Goal: Task Accomplishment & Management: Manage account settings

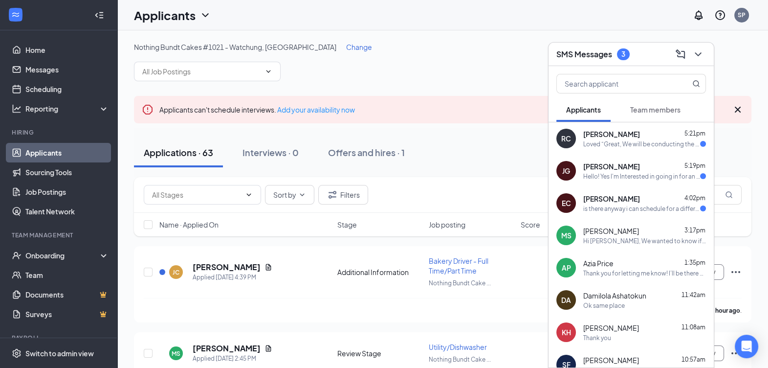
click at [628, 138] on span "[PERSON_NAME]" at bounding box center [611, 134] width 57 height 10
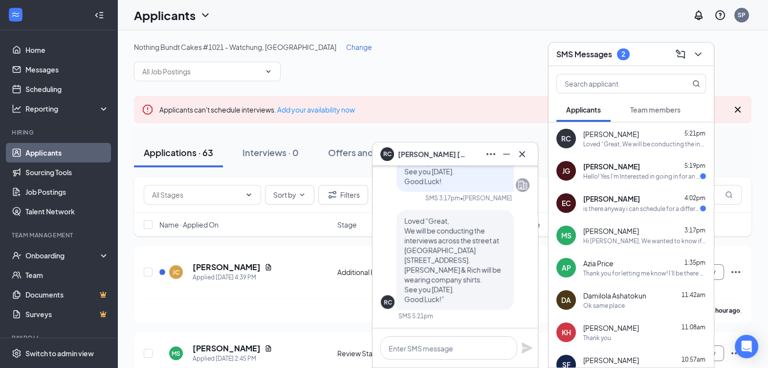
click at [623, 173] on div "Hello! Yes I'm Interested in going in for an interview! Thank you" at bounding box center [641, 176] width 117 height 8
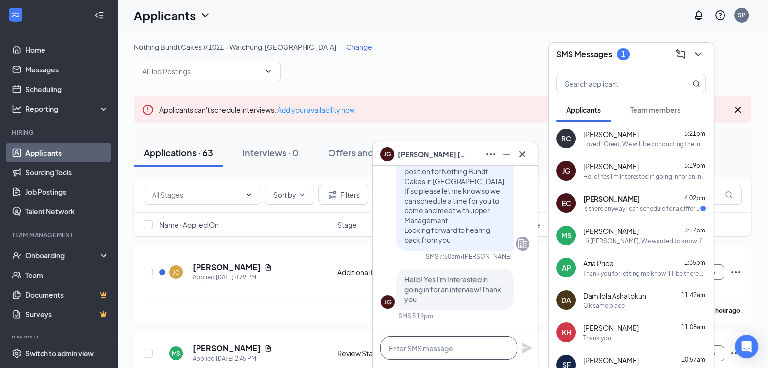
click at [464, 354] on textarea at bounding box center [448, 347] width 137 height 23
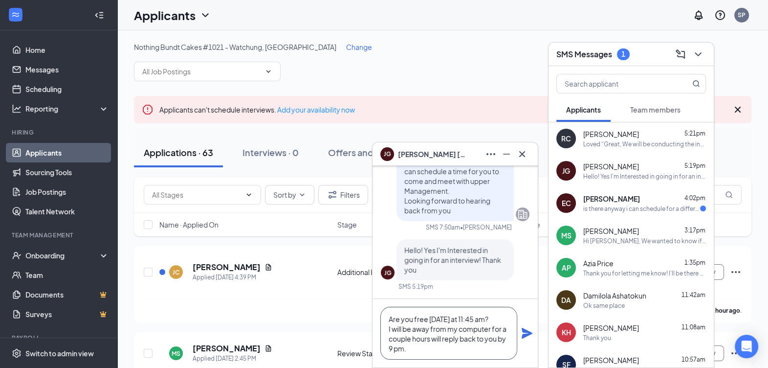
type textarea "Are you free [DATE] at 11:45 am? I will be away from my computer for a couple h…"
click at [530, 335] on icon "Plane" at bounding box center [527, 333] width 12 height 12
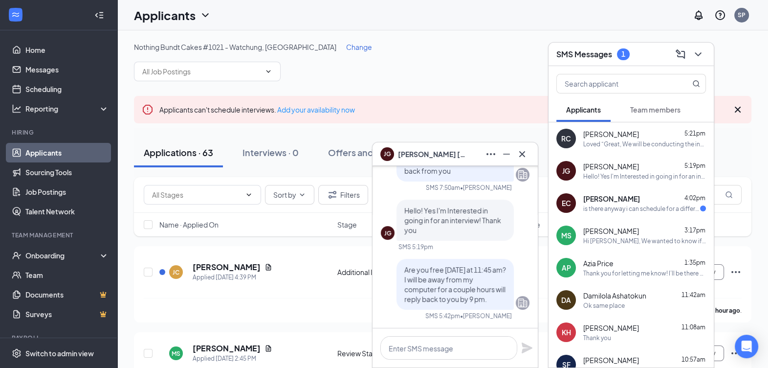
click at [616, 206] on div "is there anyway i can schedule for a different day other then [DATE] if it's no…" at bounding box center [641, 208] width 117 height 8
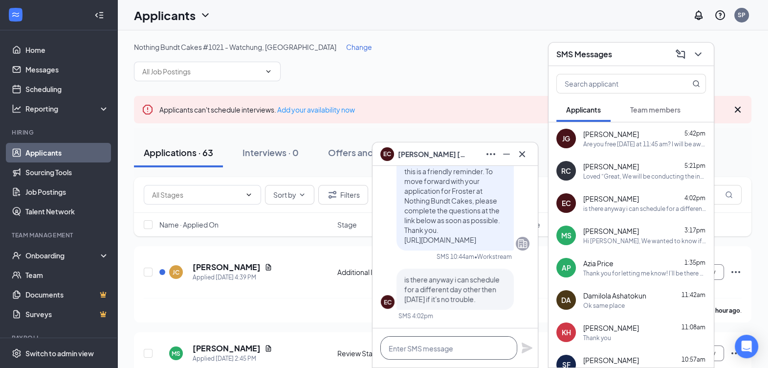
click at [483, 350] on textarea at bounding box center [448, 347] width 137 height 23
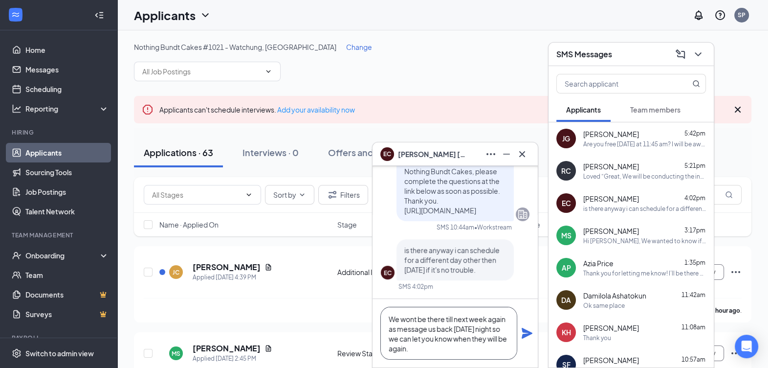
type textarea "We wont be there till next week again as message us back [DATE] night so we can…"
click at [522, 329] on icon "Plane" at bounding box center [527, 333] width 11 height 11
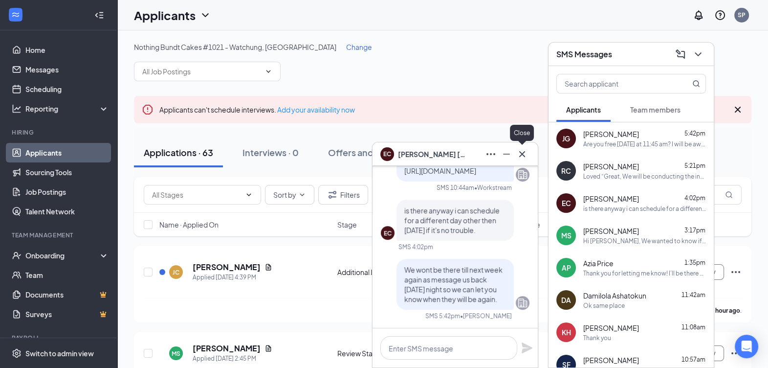
click at [521, 153] on icon "Cross" at bounding box center [522, 154] width 6 height 6
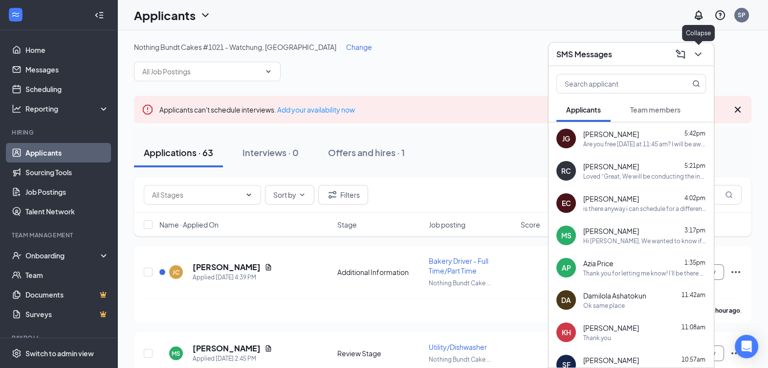
drag, startPoint x: 696, startPoint y: 49, endPoint x: 686, endPoint y: 59, distance: 13.8
click at [694, 51] on icon "ChevronDown" at bounding box center [698, 54] width 12 height 12
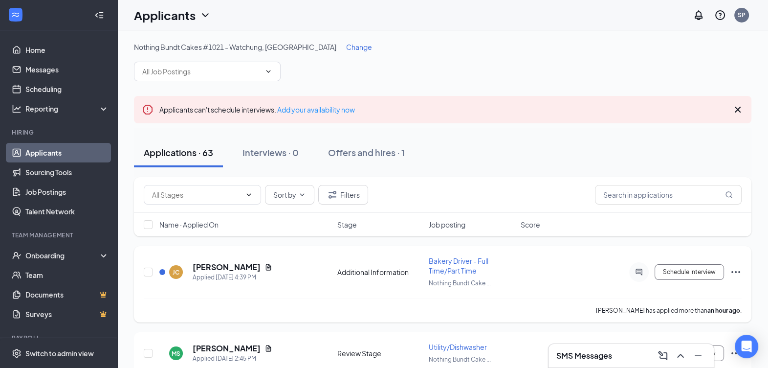
click at [235, 259] on div "[PERSON_NAME] Applied [DATE] 4:39 PM Additional Information Bakery Driver - Ful…" at bounding box center [443, 277] width 598 height 42
click at [236, 262] on h5 "[PERSON_NAME]" at bounding box center [227, 267] width 68 height 11
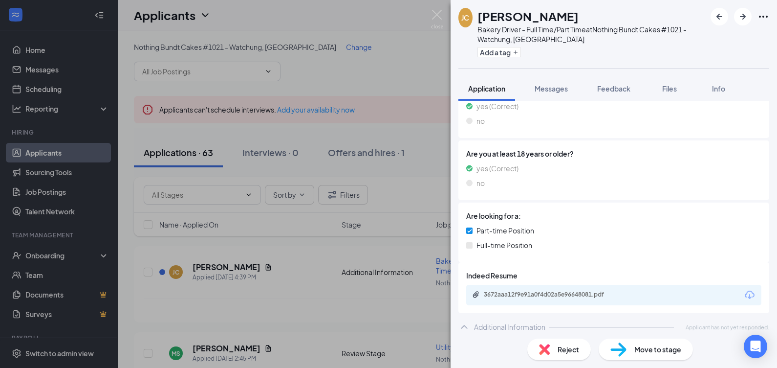
scroll to position [291, 0]
click at [545, 291] on div "3672aaa12f9e91a0f4d02a5e96648081.pdf" at bounding box center [552, 294] width 137 height 8
click at [555, 345] on div "Reject" at bounding box center [560, 349] width 64 height 22
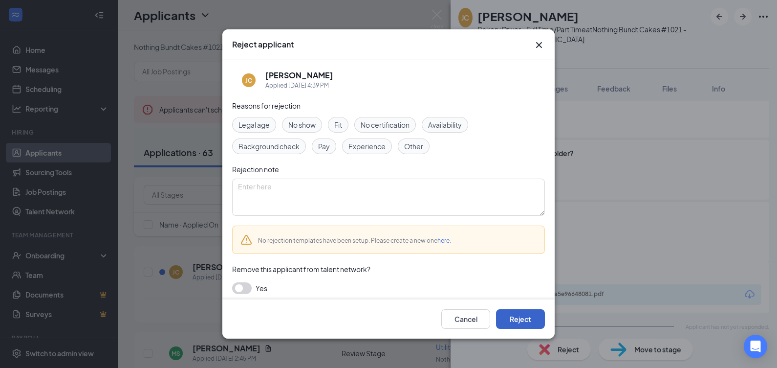
click at [504, 312] on button "Reject" at bounding box center [520, 319] width 49 height 20
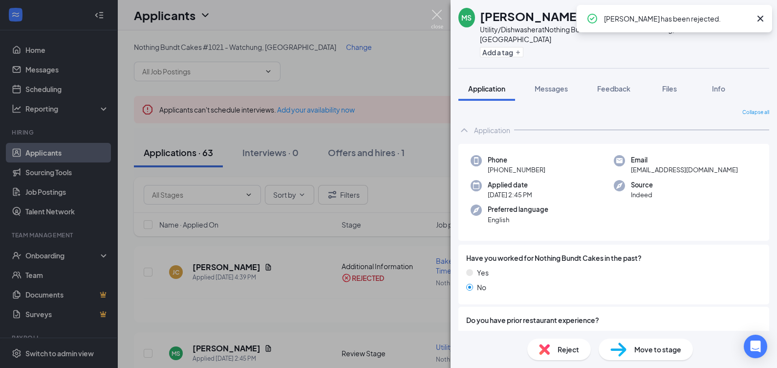
click at [439, 17] on img at bounding box center [437, 19] width 12 height 19
